Goal: Information Seeking & Learning: Learn about a topic

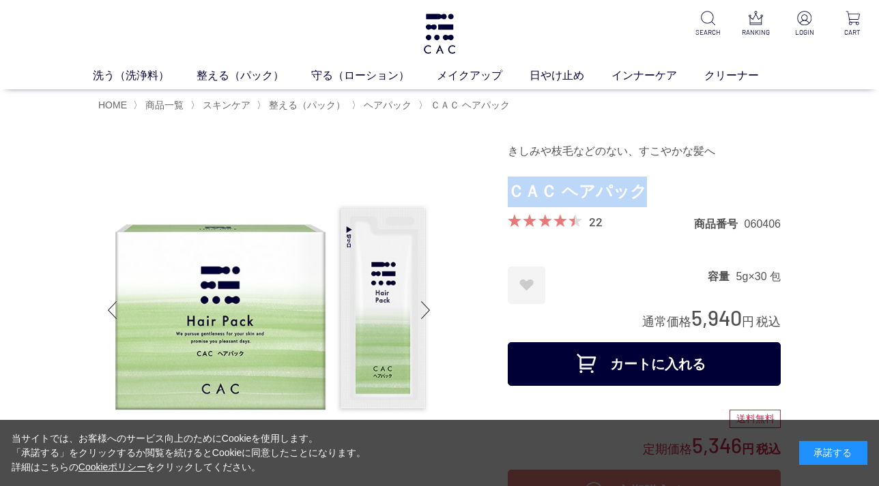
drag, startPoint x: 509, startPoint y: 194, endPoint x: 643, endPoint y: 196, distance: 134.4
click at [643, 196] on h1 "ＣＡＣ ヘアパック" at bounding box center [643, 192] width 273 height 31
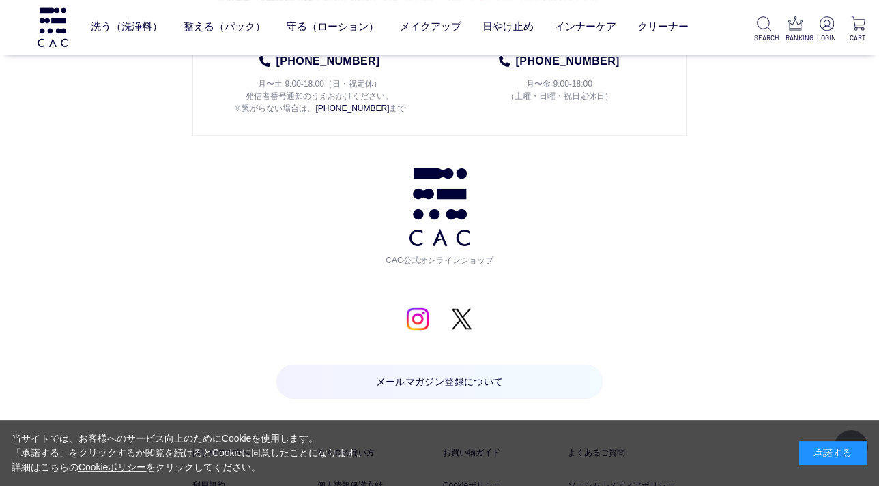
scroll to position [5093, 0]
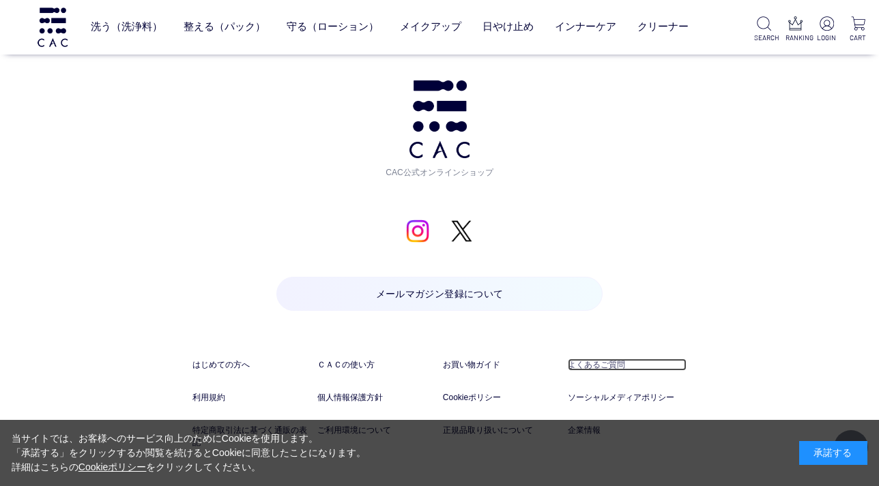
click at [617, 368] on link "よくあるご質問" at bounding box center [627, 365] width 119 height 12
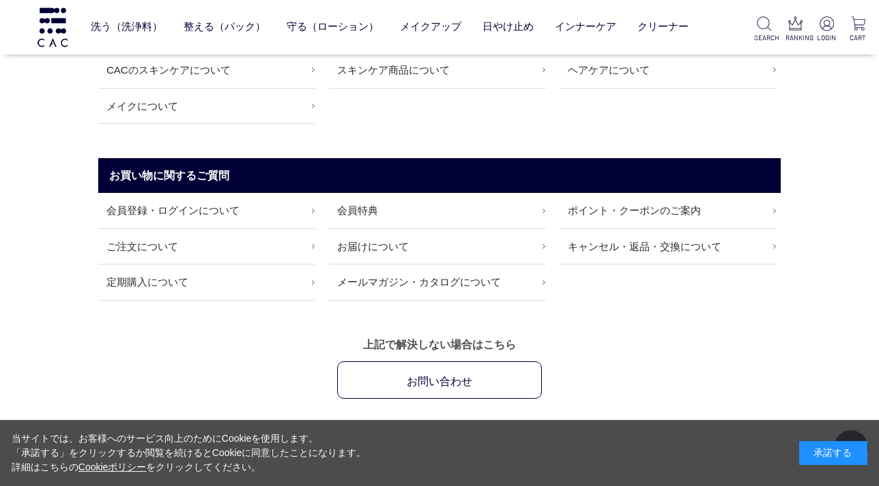
scroll to position [98, 0]
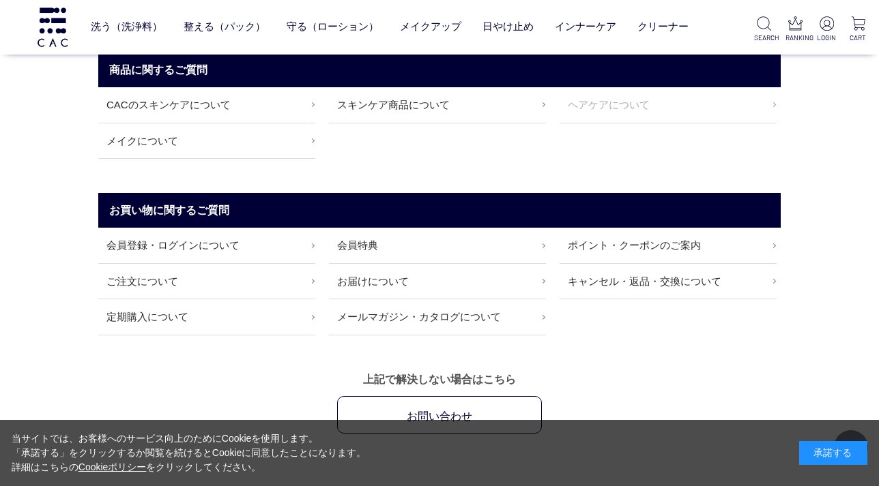
click at [607, 109] on link "ヘアケアについて" at bounding box center [667, 104] width 217 height 35
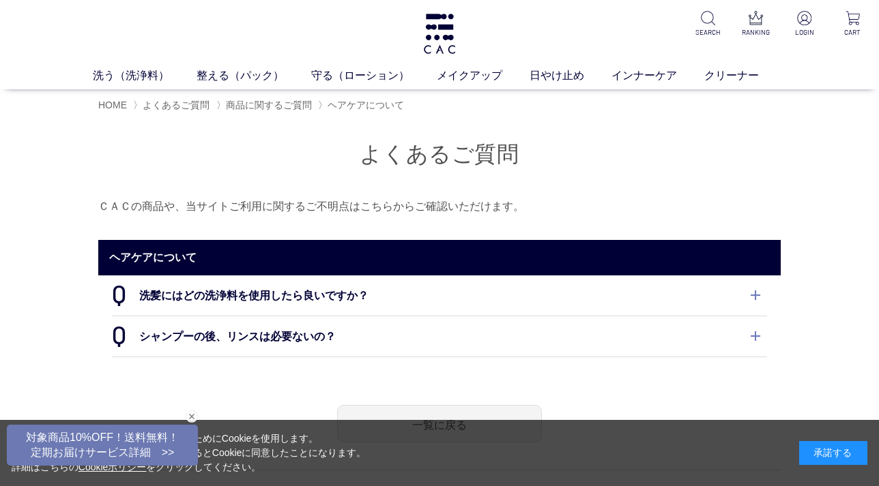
click at [295, 339] on dt "シャンプーの後、リンスは必要ないの？" at bounding box center [439, 336] width 655 height 40
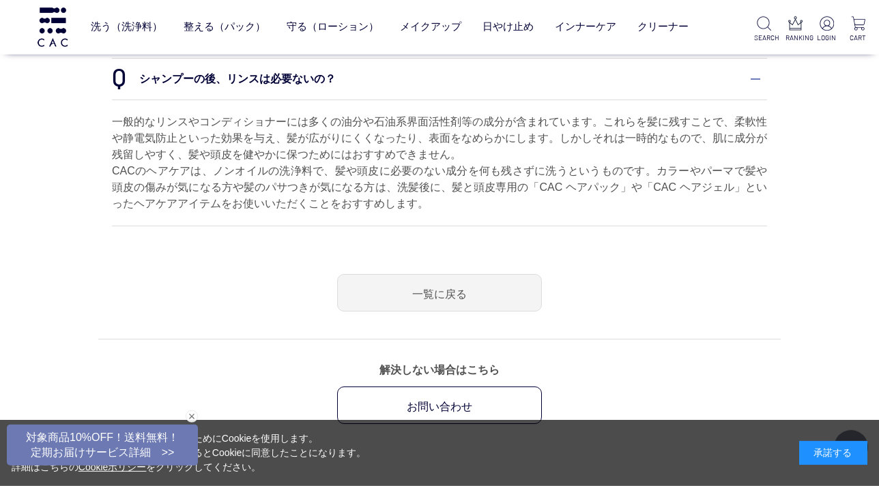
scroll to position [196, 0]
